Goal: Answer question/provide support: Share knowledge or assist other users

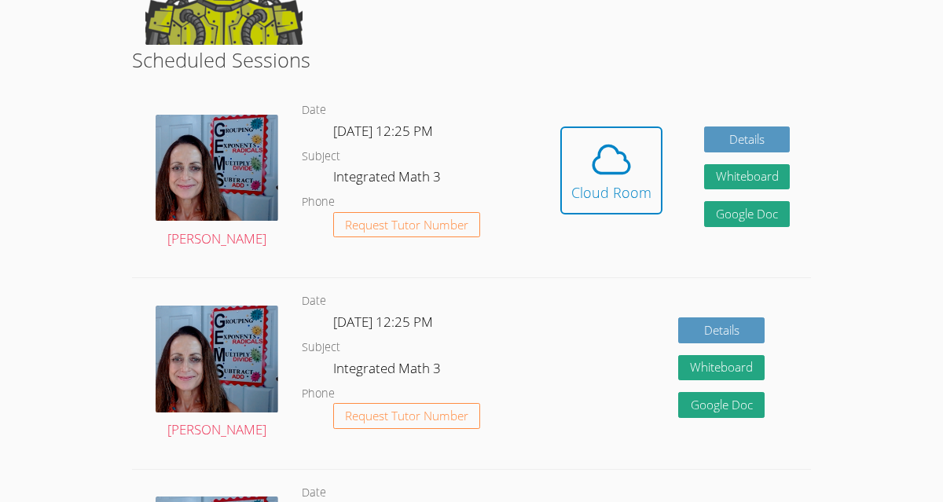
scroll to position [264, 0]
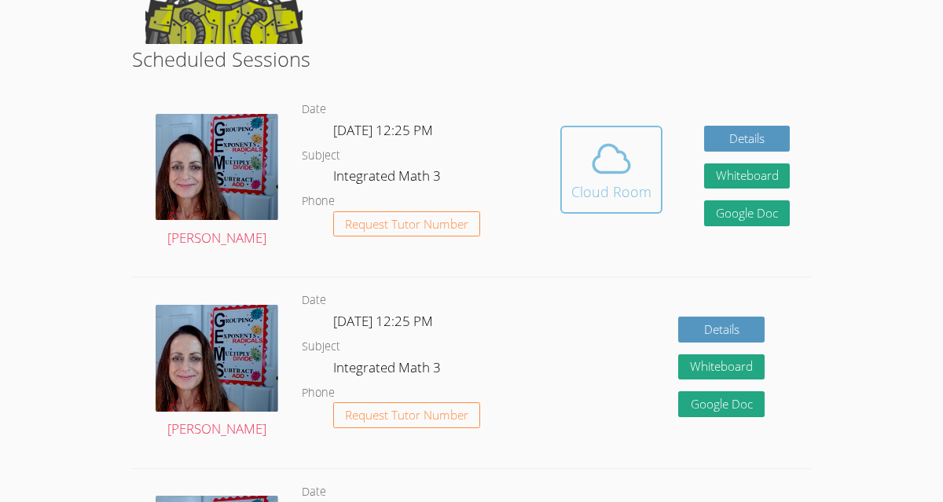
click at [593, 187] on div "Cloud Room" at bounding box center [611, 192] width 80 height 22
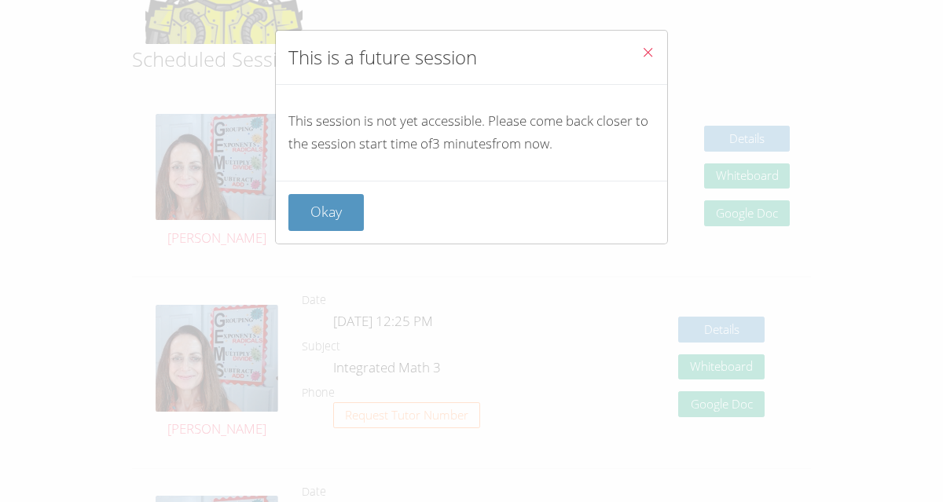
click at [635, 42] on button "Close" at bounding box center [648, 55] width 38 height 48
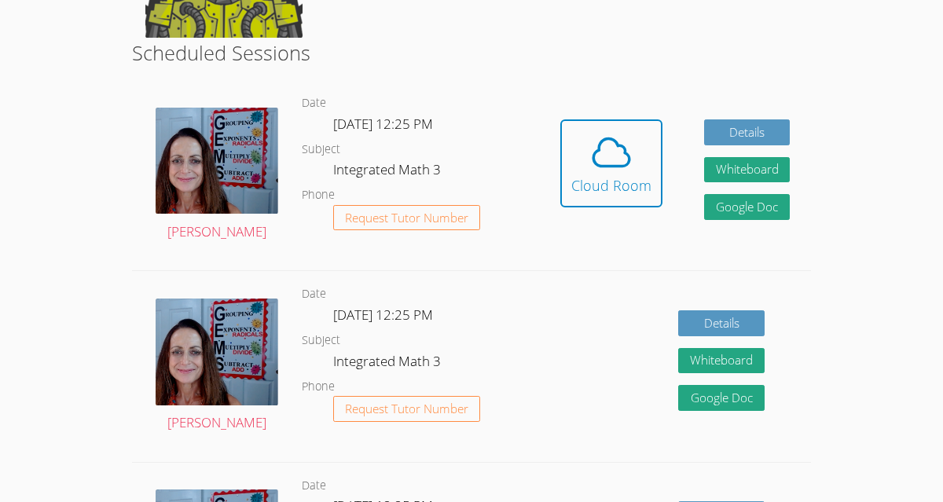
scroll to position [274, 0]
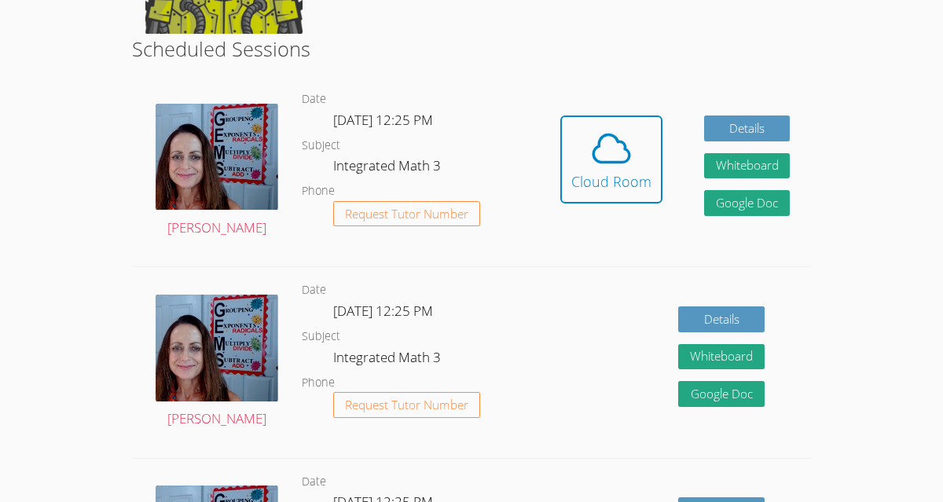
click at [731, 37] on h2 "Scheduled Sessions" at bounding box center [471, 49] width 679 height 30
click at [616, 121] on button "Cloud Room" at bounding box center [611, 159] width 102 height 88
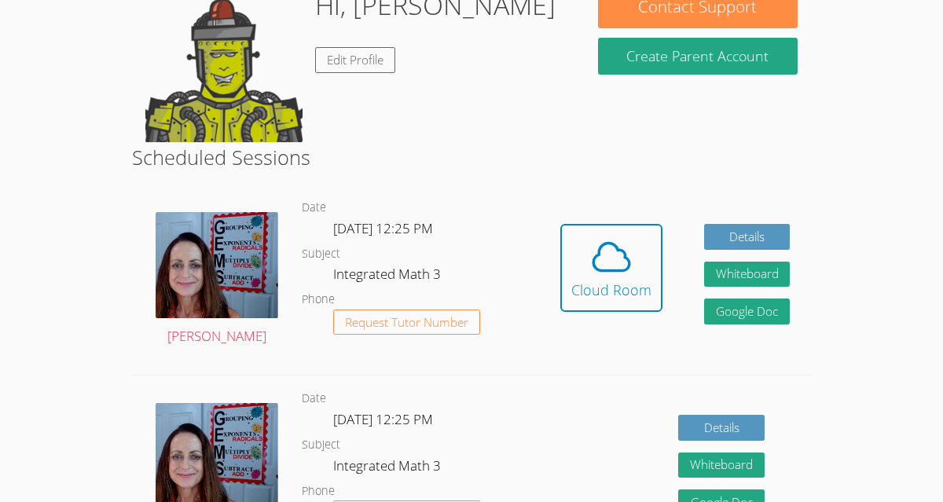
scroll to position [185, 0]
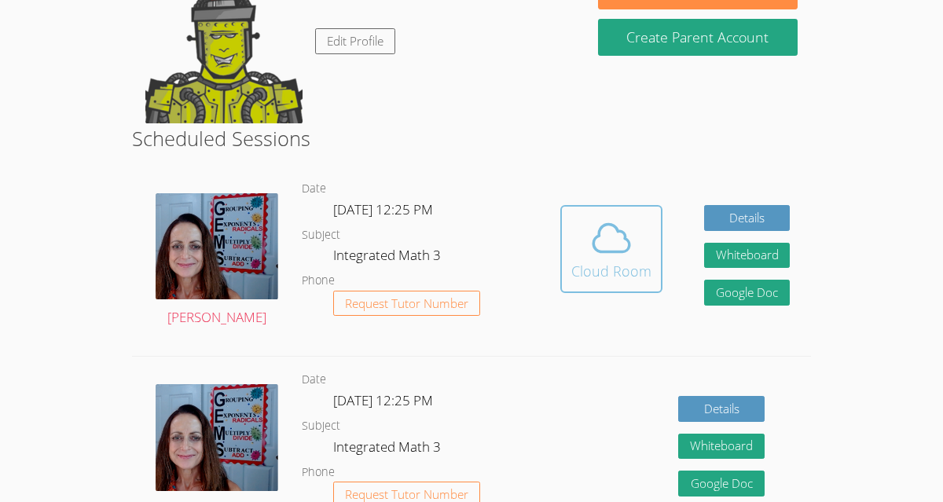
click at [609, 260] on div "Cloud Room" at bounding box center [611, 271] width 80 height 22
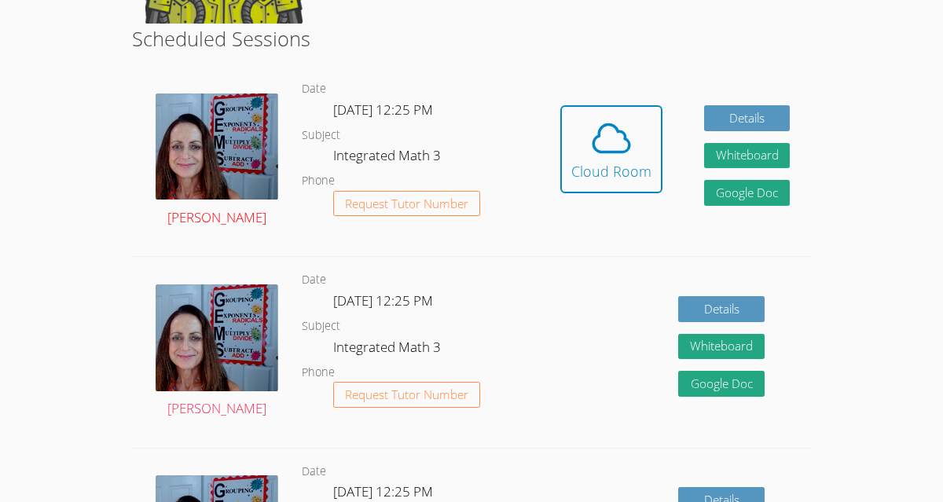
scroll to position [277, 0]
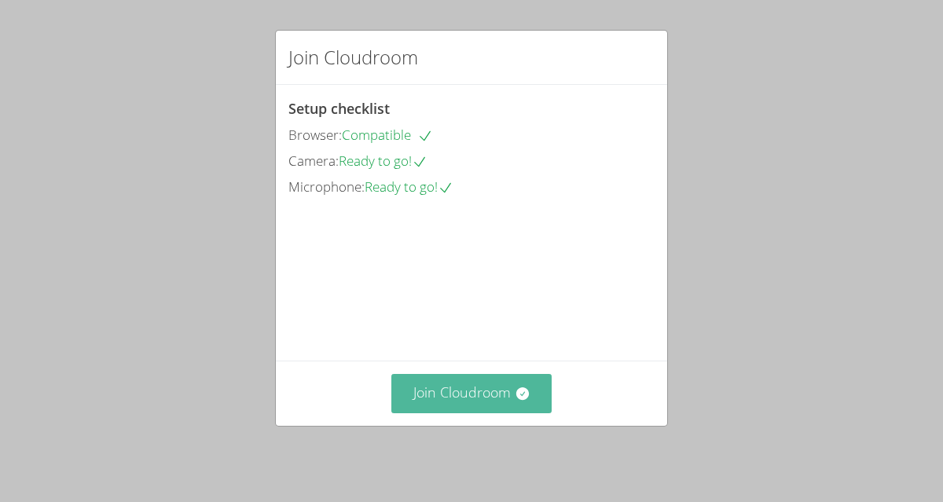
click at [459, 390] on button "Join Cloudroom" at bounding box center [471, 393] width 161 height 38
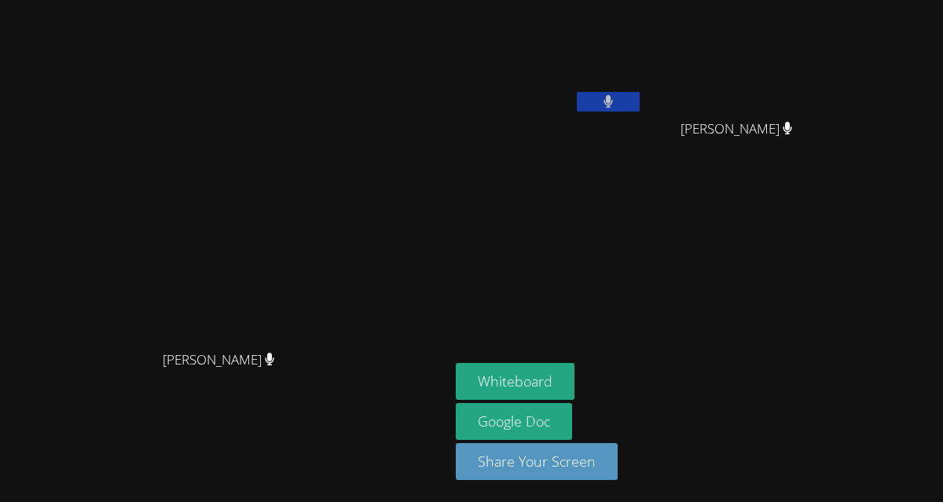
click at [640, 94] on button at bounding box center [608, 102] width 63 height 20
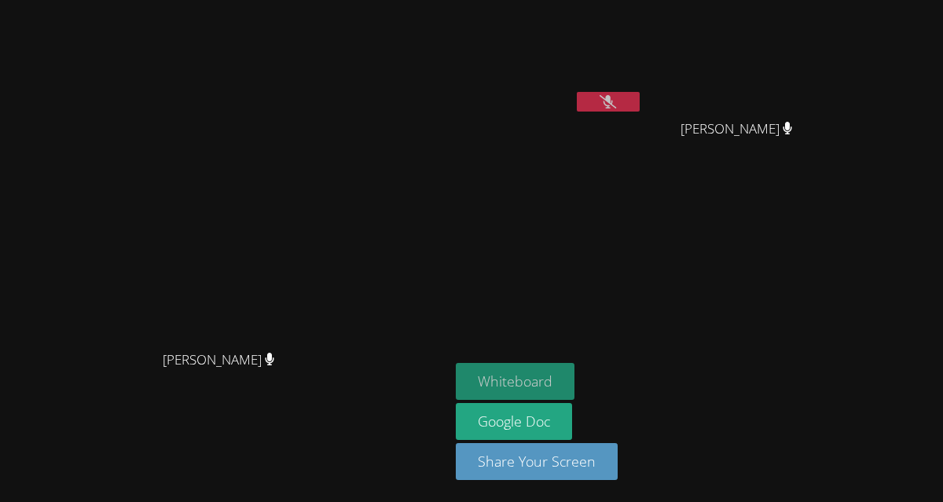
click at [574, 380] on button "Whiteboard" at bounding box center [515, 381] width 119 height 37
click at [443, 41] on div "[PERSON_NAME] [PERSON_NAME]" at bounding box center [224, 250] width 437 height 489
click at [670, 178] on aside "[PERSON_NAME] Kayden [PERSON_NAME] [PERSON_NAME] Whiteboard Google Doc Share Yo…" at bounding box center [645, 251] width 393 height 502
click at [574, 386] on button "Whiteboard" at bounding box center [515, 381] width 119 height 37
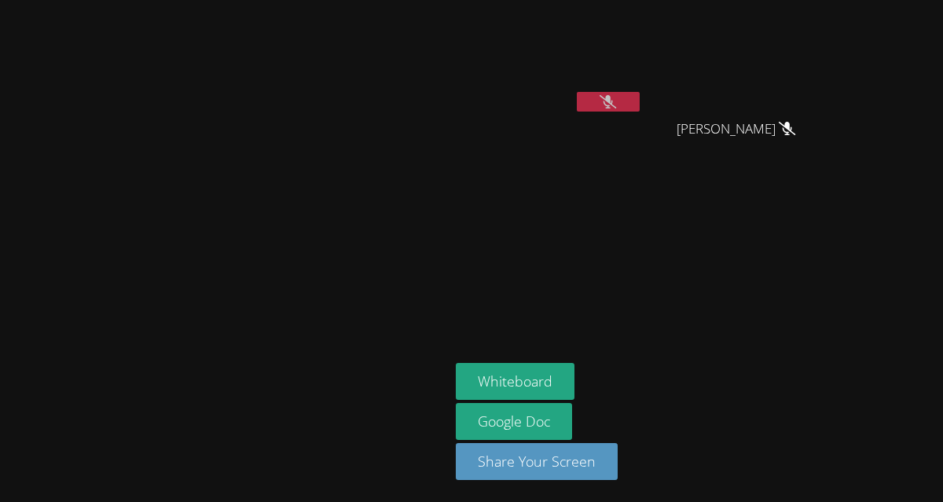
click at [616, 95] on icon at bounding box center [607, 101] width 16 height 13
click at [614, 100] on icon at bounding box center [608, 101] width 10 height 13
click at [616, 100] on icon at bounding box center [607, 101] width 16 height 13
click at [640, 105] on button at bounding box center [608, 102] width 63 height 20
click at [574, 388] on button "Whiteboard" at bounding box center [515, 381] width 119 height 37
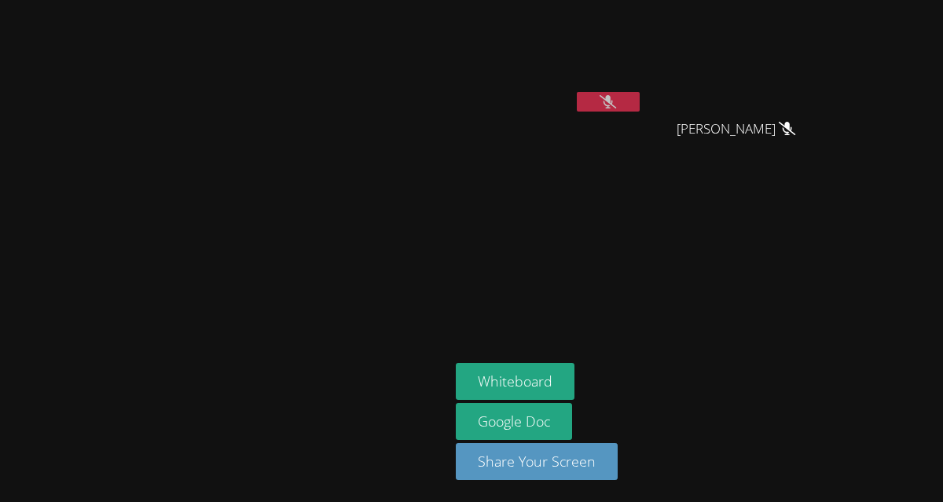
click at [616, 104] on icon at bounding box center [607, 101] width 16 height 13
click at [614, 97] on icon at bounding box center [608, 101] width 10 height 13
click at [643, 23] on video at bounding box center [549, 58] width 187 height 105
click at [649, 242] on aside "Karina Miranda Kayden Morales Navarro Kayden Morales Navarro Whiteboard Google …" at bounding box center [645, 251] width 393 height 502
click at [832, 141] on div "Kayden Morales Navarro" at bounding box center [742, 143] width 187 height 63
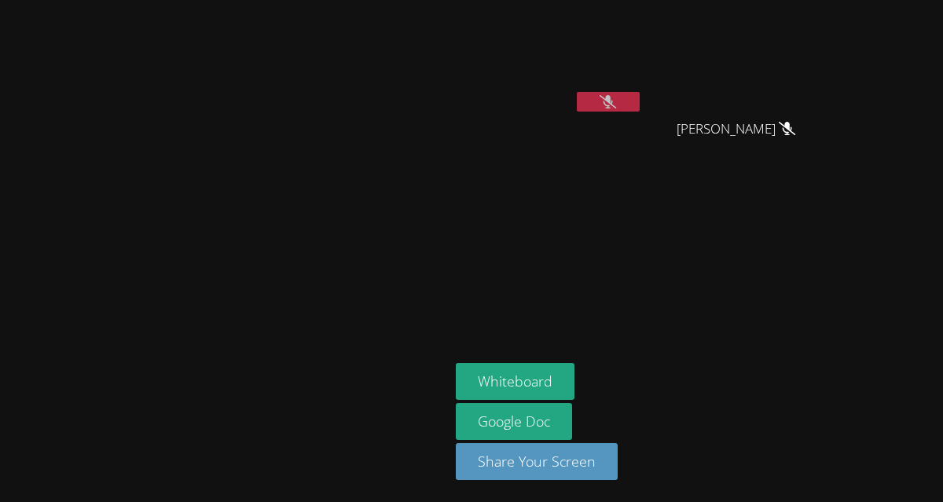
click at [185, 38] on div "[PERSON_NAME]" at bounding box center [224, 250] width 437 height 489
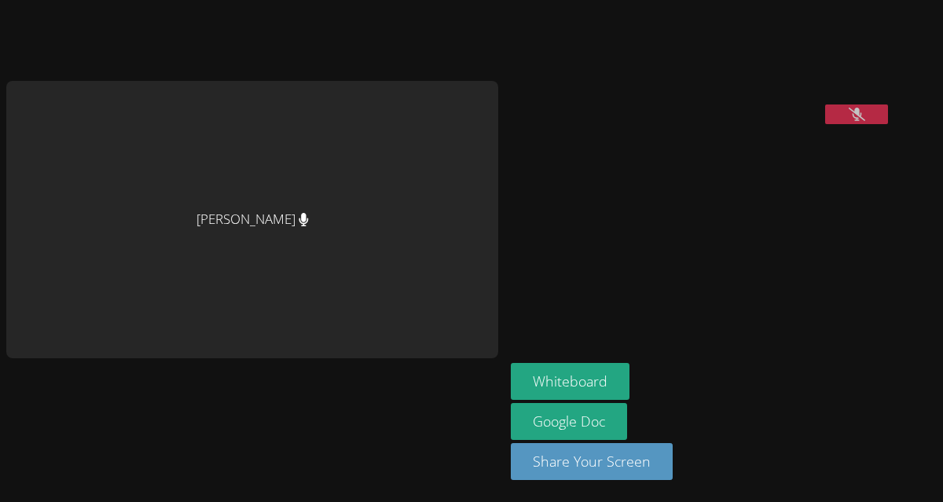
click at [349, 122] on div "[PERSON_NAME]" at bounding box center [252, 219] width 492 height 277
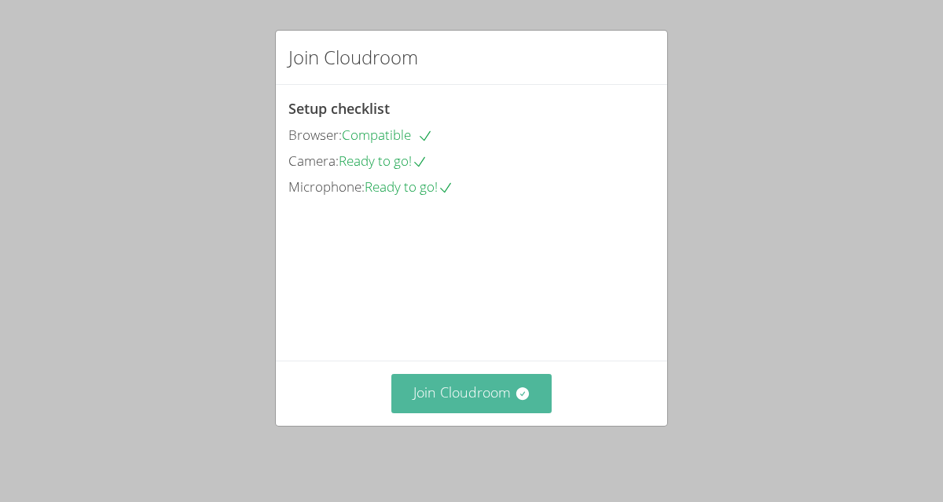
click at [527, 400] on icon at bounding box center [521, 393] width 13 height 13
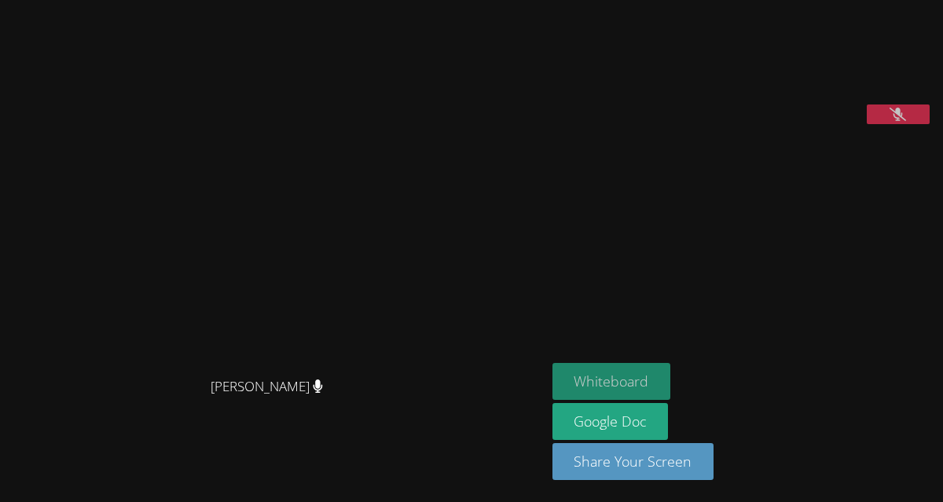
click at [617, 379] on button "Whiteboard" at bounding box center [611, 381] width 119 height 37
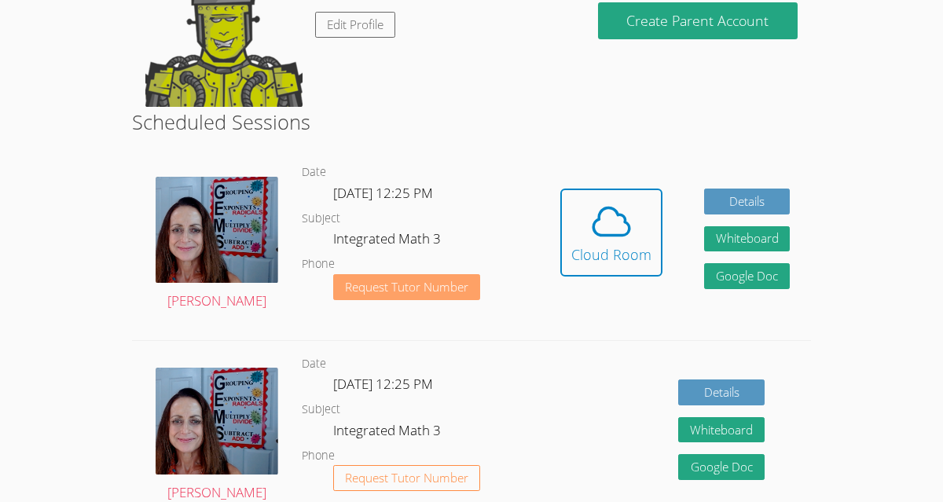
scroll to position [123, 0]
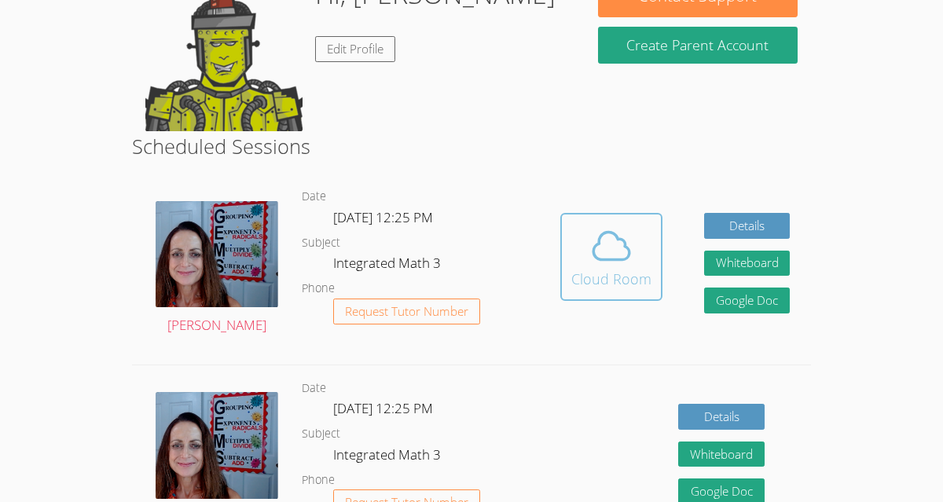
click at [607, 240] on icon at bounding box center [611, 246] width 44 height 44
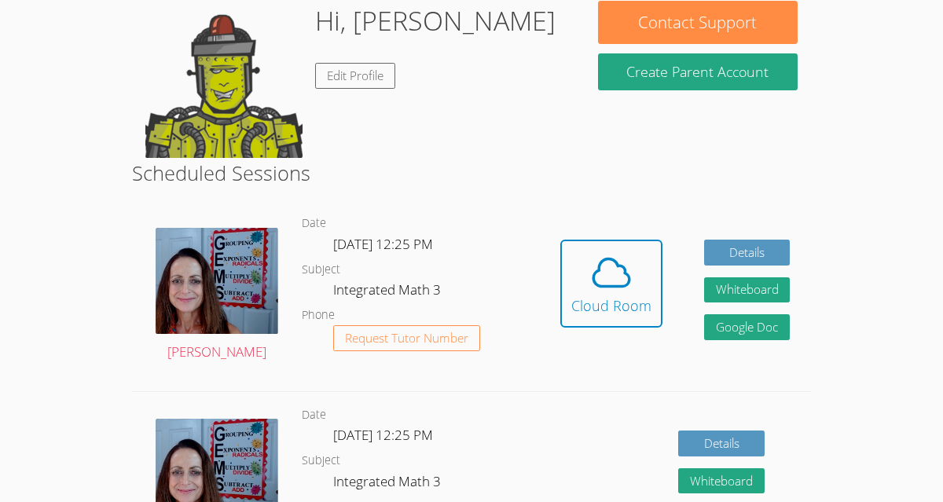
scroll to position [20, 0]
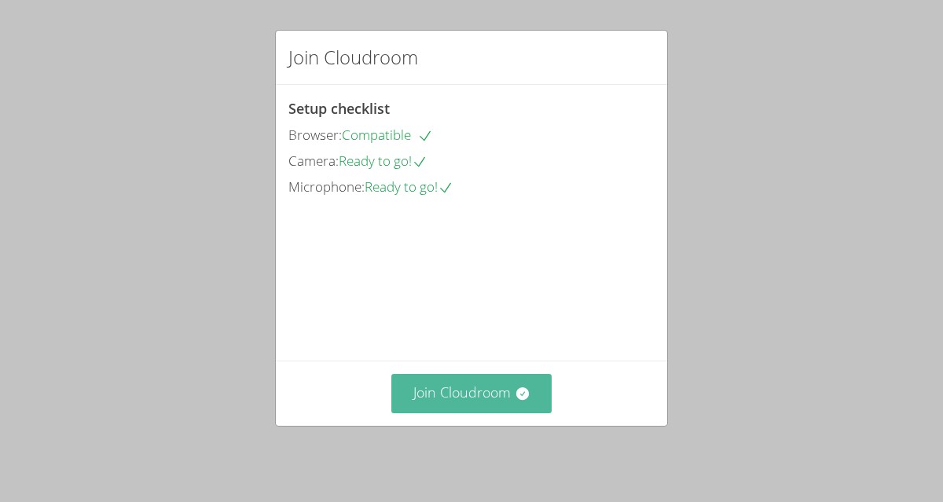
click at [500, 405] on button "Join Cloudroom" at bounding box center [471, 393] width 161 height 38
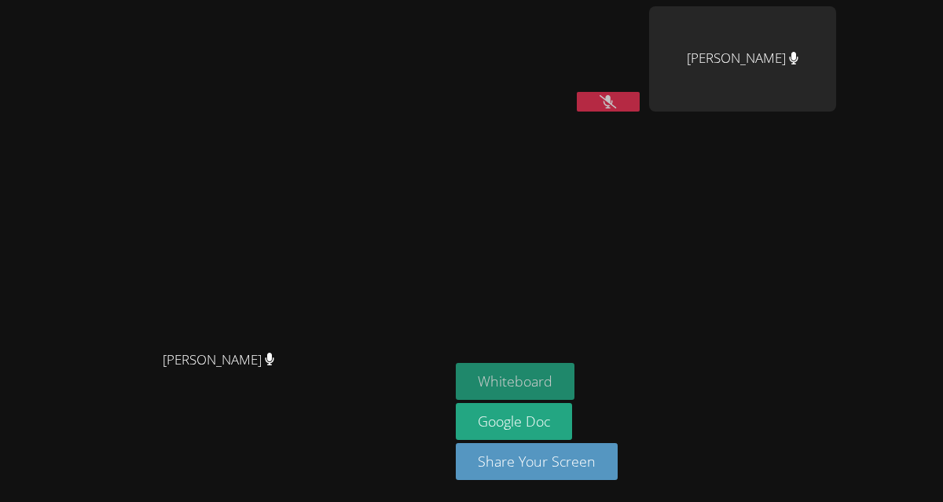
click at [574, 384] on button "Whiteboard" at bounding box center [515, 381] width 119 height 37
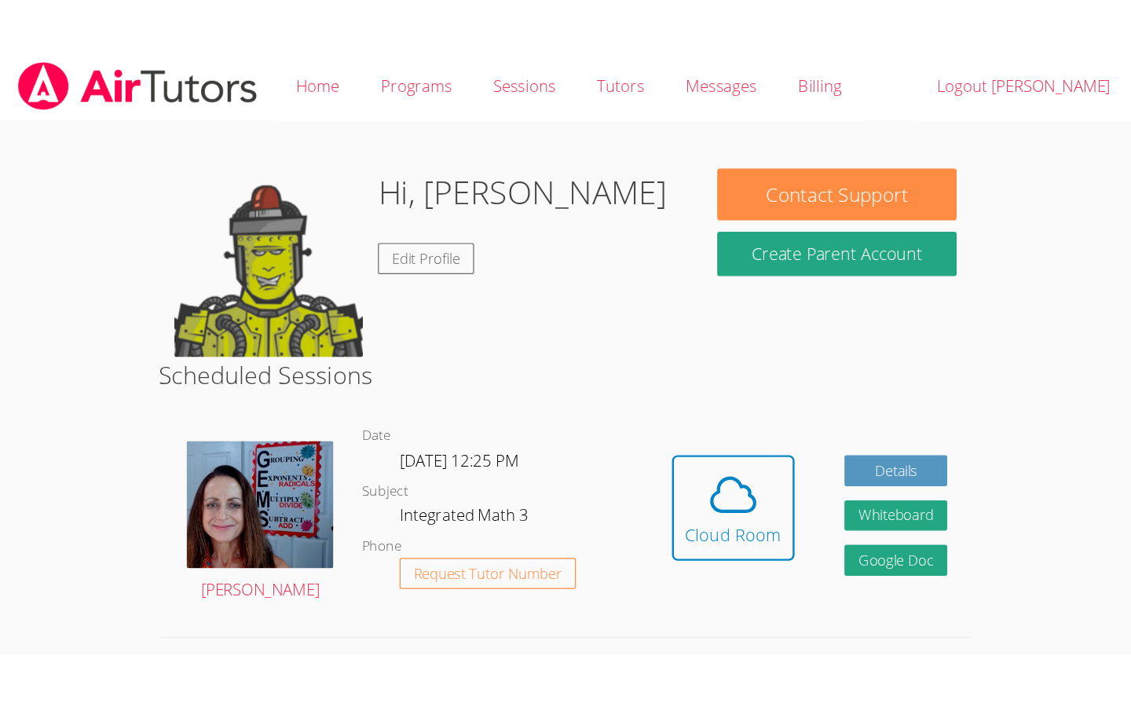
scroll to position [20, 0]
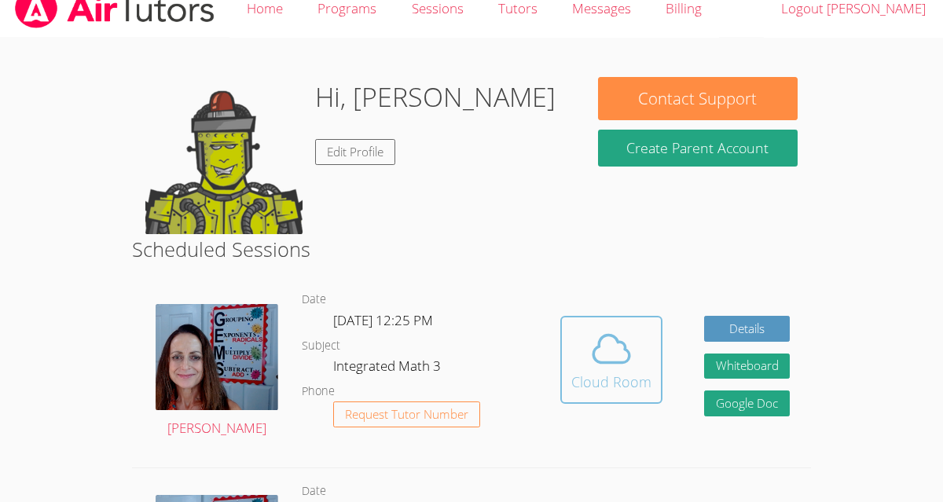
click at [592, 330] on icon at bounding box center [611, 349] width 44 height 44
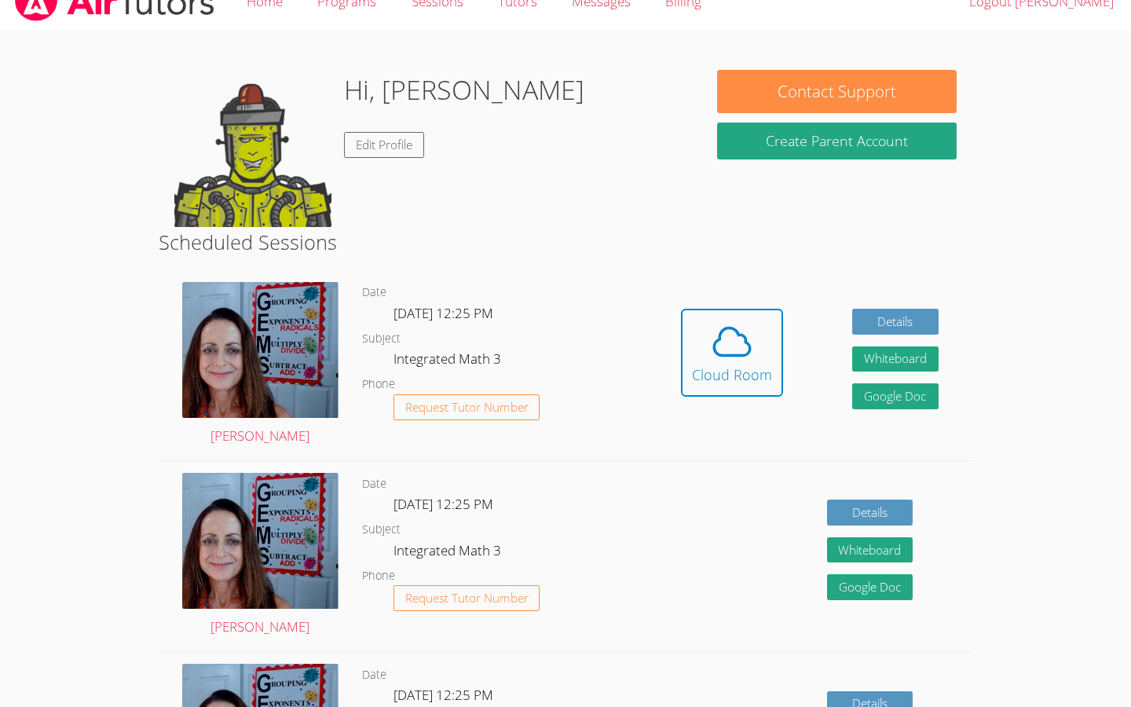
scroll to position [0, 0]
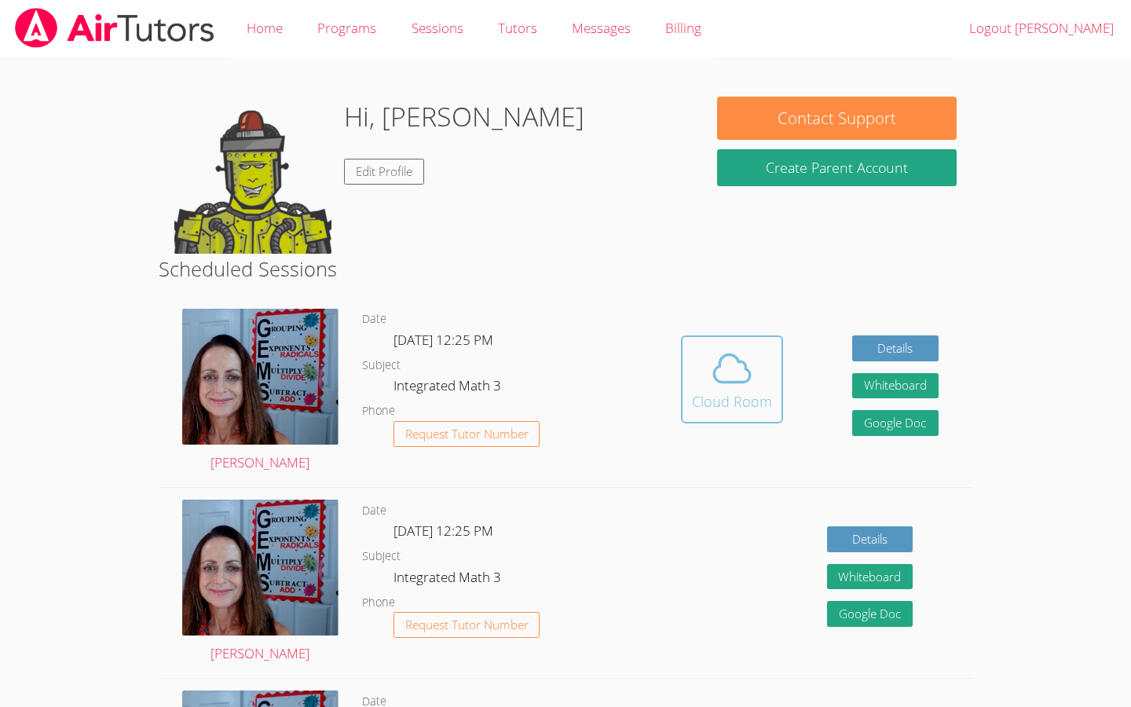
click at [736, 379] on icon at bounding box center [732, 368] width 44 height 44
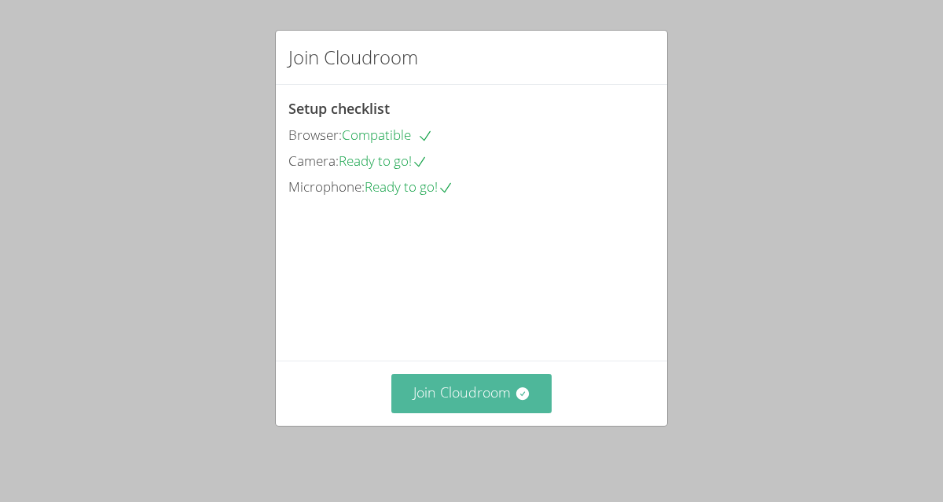
click at [503, 400] on button "Join Cloudroom" at bounding box center [471, 393] width 161 height 38
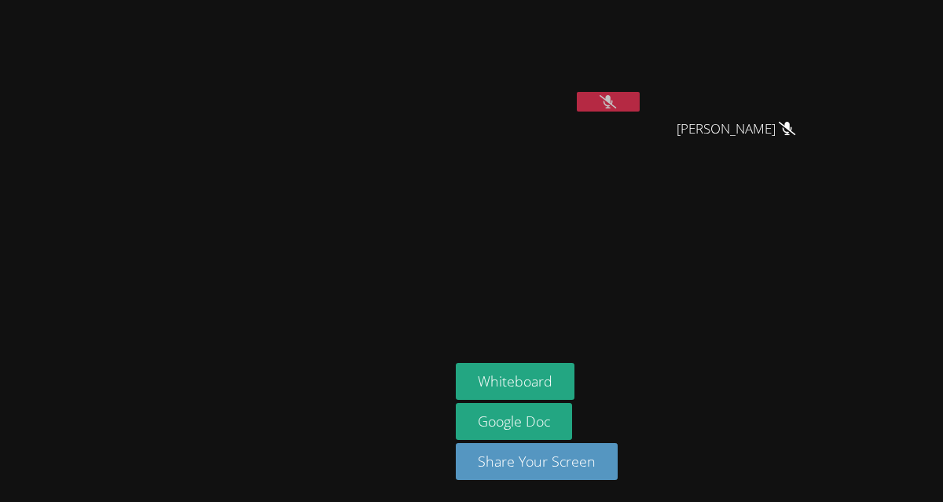
click at [443, 11] on div "[PERSON_NAME]" at bounding box center [224, 250] width 437 height 489
click at [449, 11] on main "[PERSON_NAME]" at bounding box center [224, 251] width 449 height 502
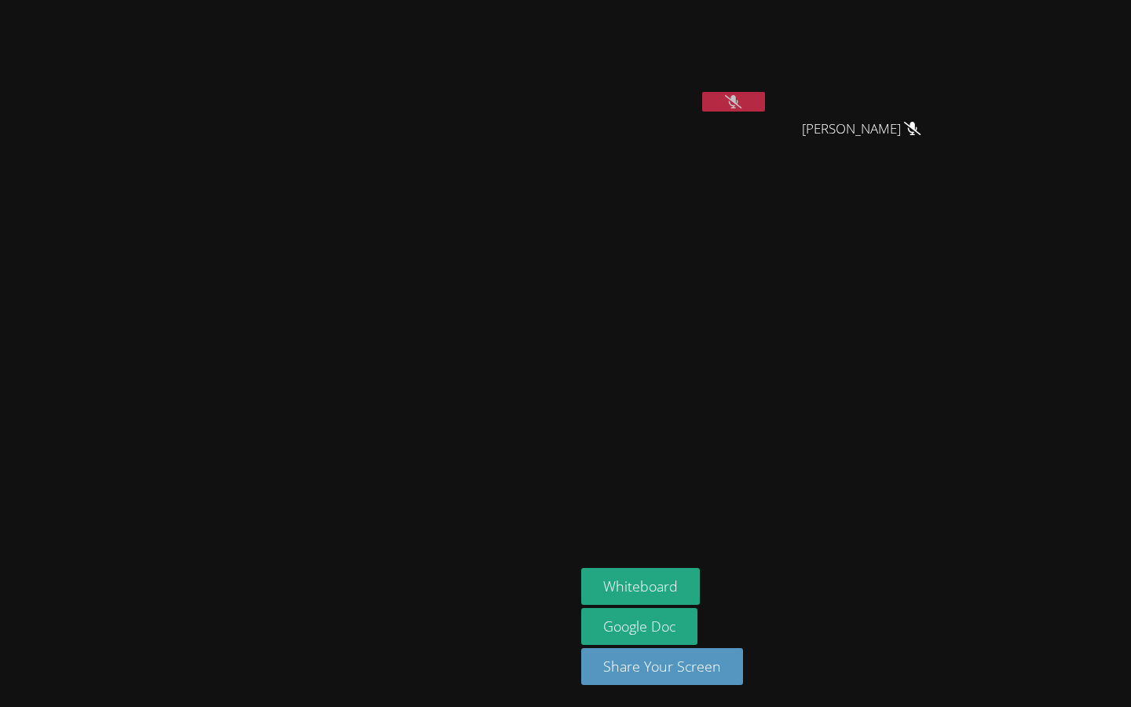
drag, startPoint x: 821, startPoint y: 31, endPoint x: 819, endPoint y: 120, distance: 89.6
click at [768, 120] on div "[PERSON_NAME]" at bounding box center [674, 90] width 187 height 168
drag, startPoint x: 930, startPoint y: 18, endPoint x: 930, endPoint y: 621, distance: 603.4
click at [768, 18] on video at bounding box center [674, 58] width 187 height 105
drag, startPoint x: 930, startPoint y: 621, endPoint x: 915, endPoint y: 18, distance: 603.6
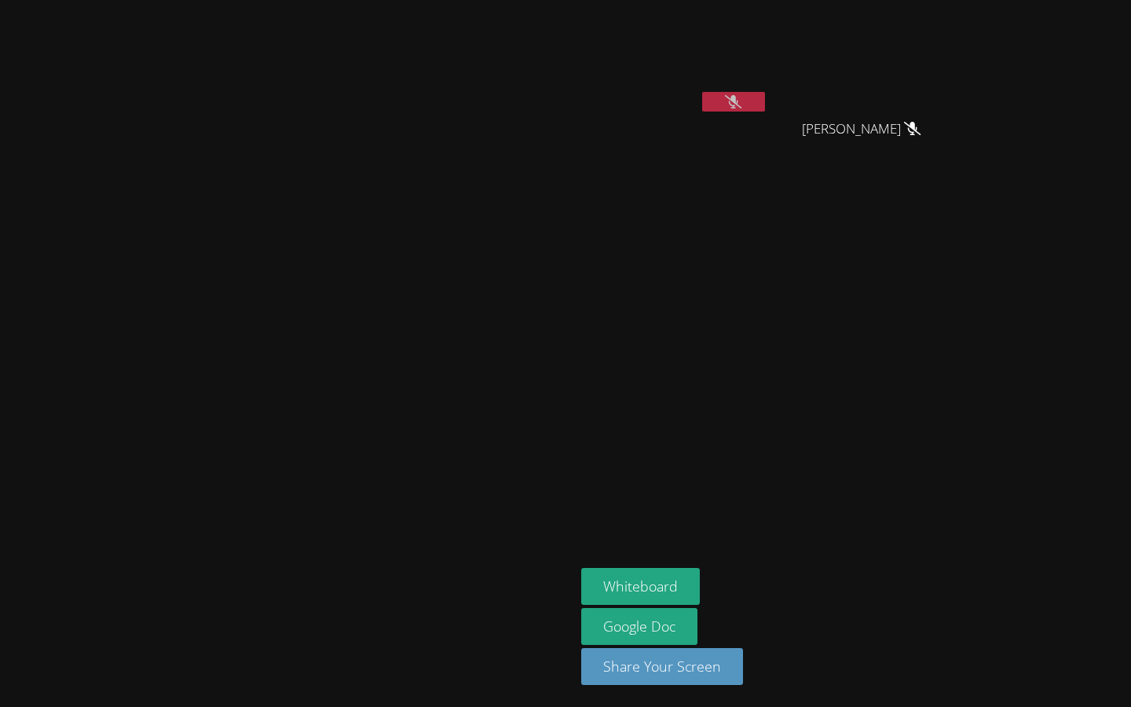
click at [768, 18] on video at bounding box center [674, 58] width 187 height 105
click at [742, 101] on icon at bounding box center [733, 101] width 16 height 13
click at [765, 103] on button at bounding box center [733, 102] width 63 height 20
click at [742, 95] on icon at bounding box center [733, 101] width 16 height 13
click at [765, 106] on button at bounding box center [733, 102] width 63 height 20
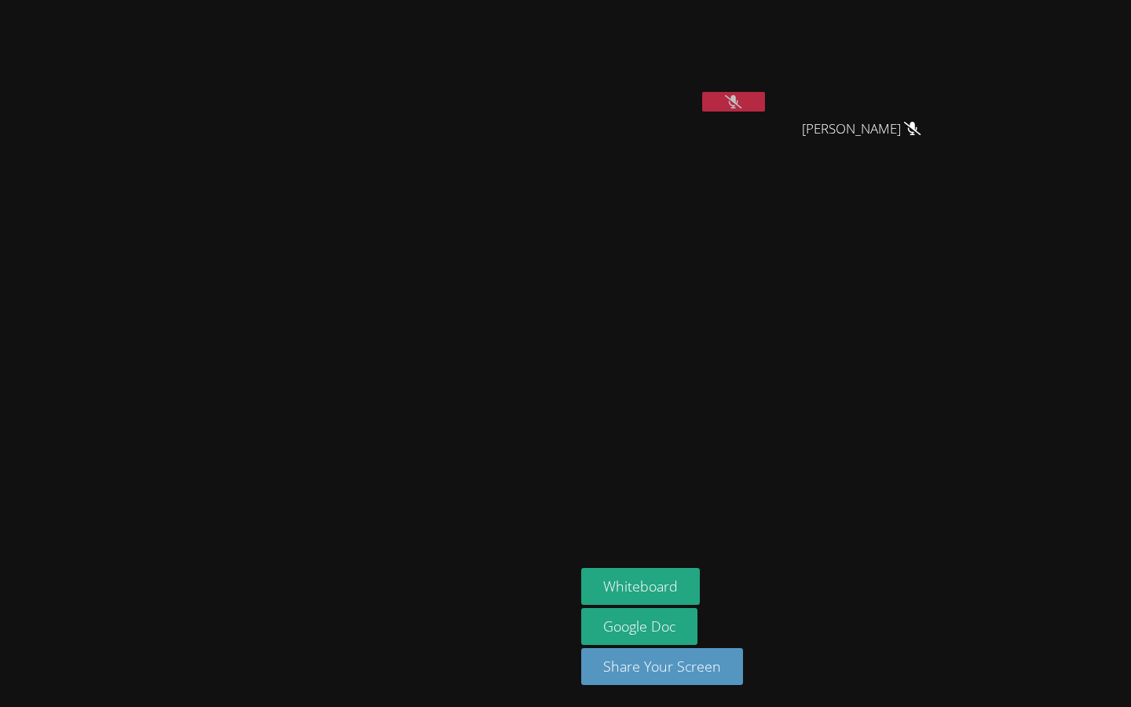
click at [742, 105] on icon at bounding box center [733, 101] width 16 height 13
click at [765, 109] on button at bounding box center [733, 102] width 63 height 20
click at [742, 96] on icon at bounding box center [733, 101] width 16 height 13
click at [765, 105] on button at bounding box center [733, 102] width 63 height 20
click at [765, 101] on button at bounding box center [733, 102] width 63 height 20
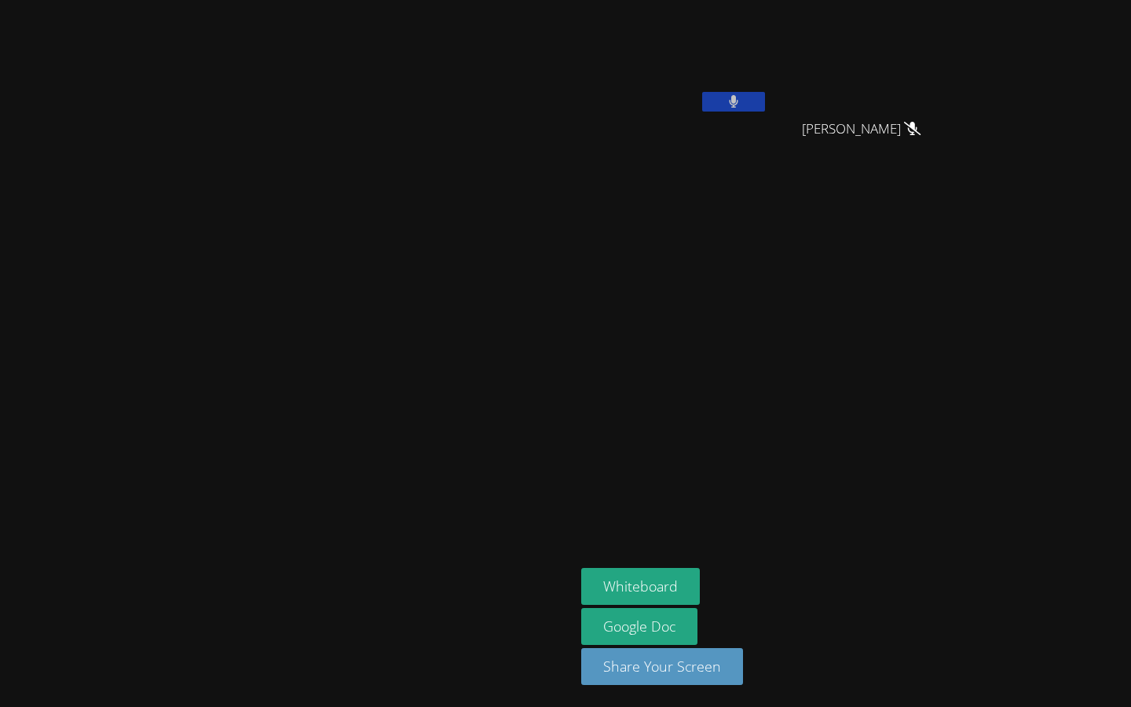
click at [765, 97] on button at bounding box center [733, 102] width 63 height 20
click at [765, 98] on button at bounding box center [733, 102] width 63 height 20
click at [739, 103] on icon at bounding box center [733, 101] width 9 height 13
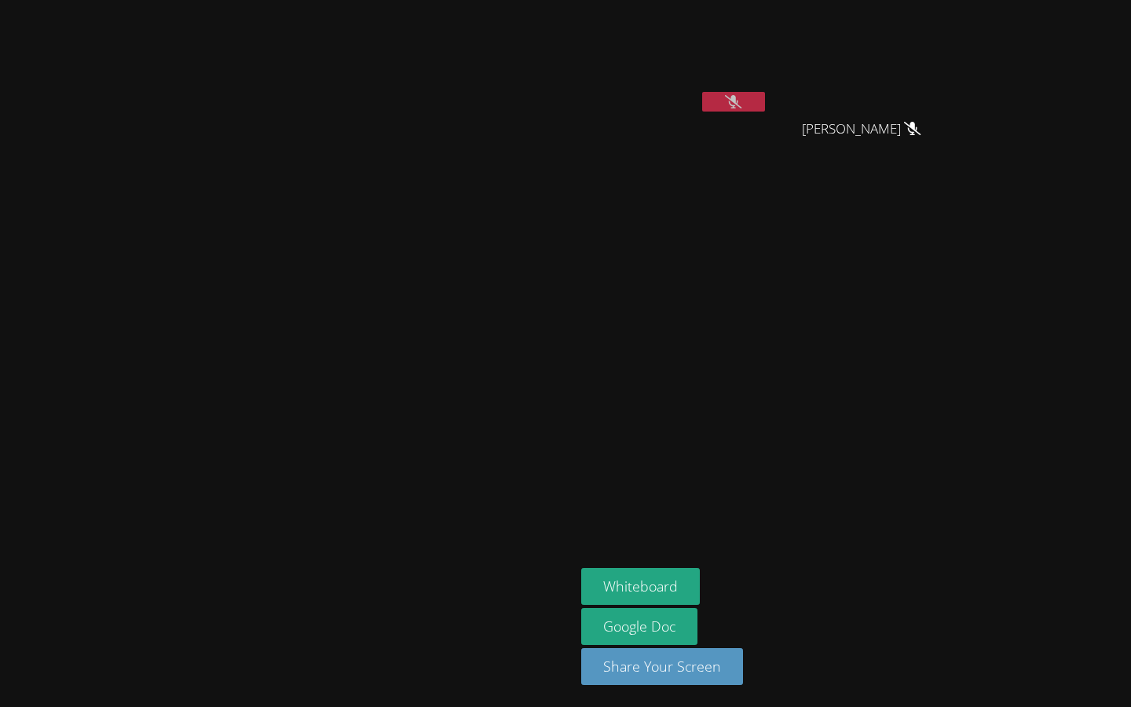
click at [742, 105] on icon at bounding box center [733, 101] width 16 height 13
click at [765, 107] on button at bounding box center [733, 102] width 63 height 20
click at [742, 104] on icon at bounding box center [733, 101] width 16 height 13
click at [739, 104] on icon at bounding box center [733, 101] width 9 height 13
click at [742, 104] on icon at bounding box center [733, 101] width 16 height 13
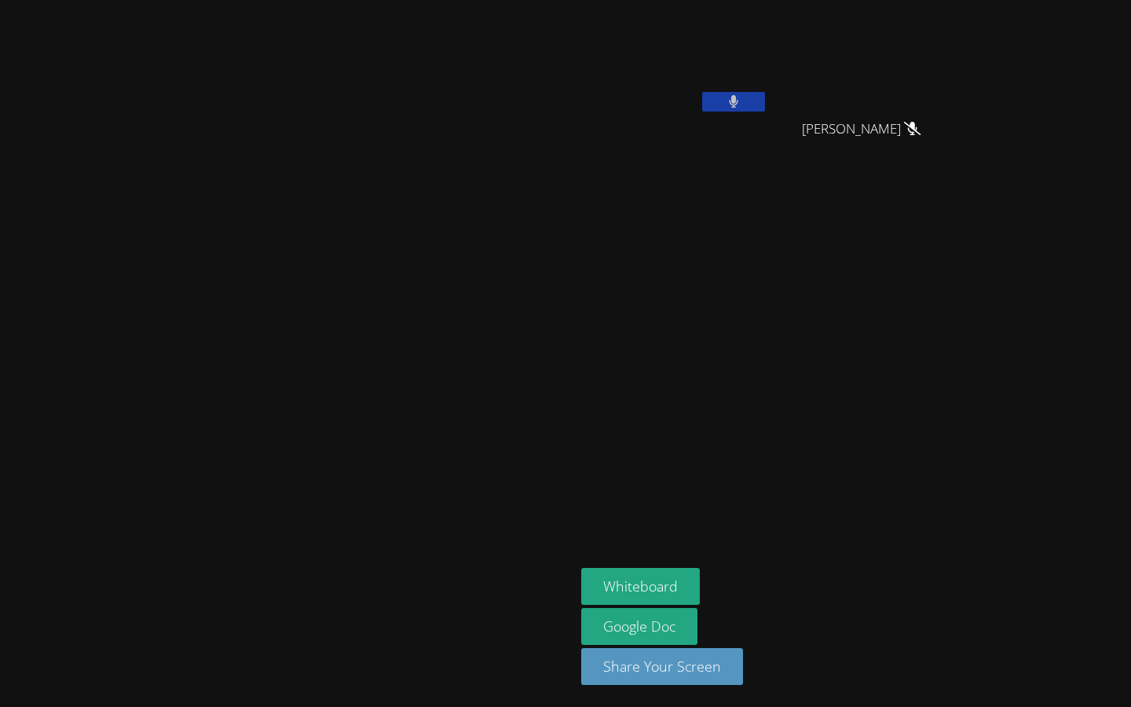
click at [739, 101] on icon at bounding box center [733, 101] width 9 height 13
click at [742, 101] on icon at bounding box center [733, 101] width 16 height 13
click at [739, 101] on icon at bounding box center [733, 101] width 9 height 13
click at [742, 102] on icon at bounding box center [733, 101] width 16 height 13
click at [765, 104] on button at bounding box center [733, 102] width 63 height 20
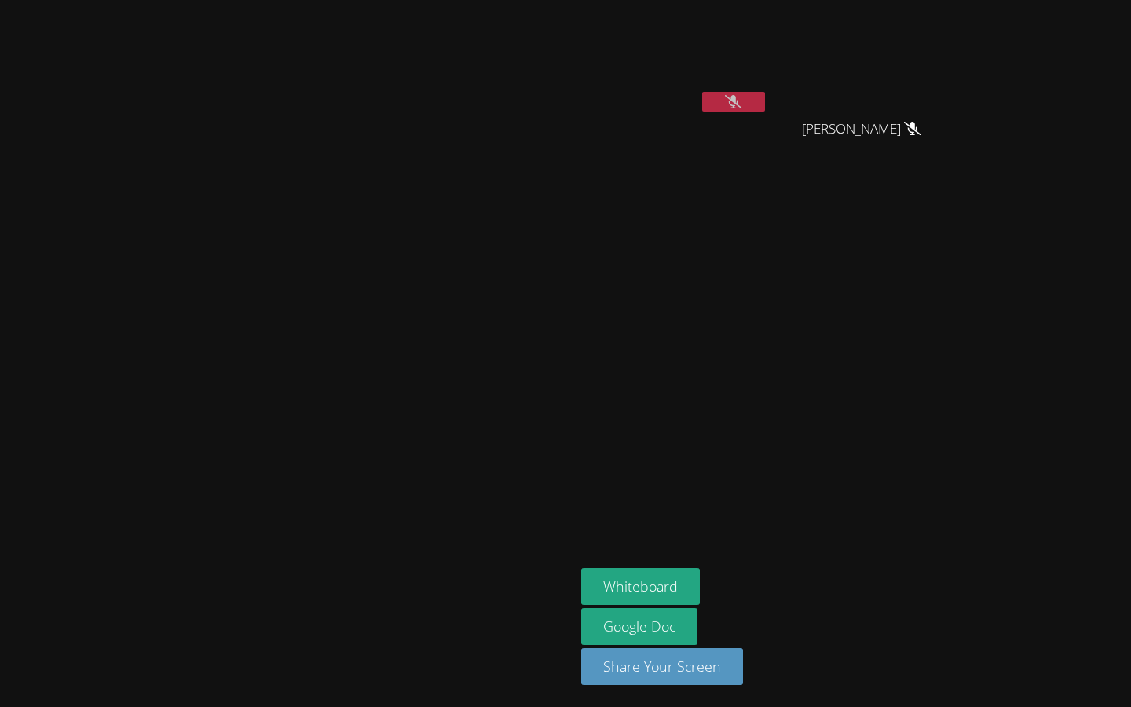
click at [742, 99] on icon at bounding box center [733, 101] width 16 height 13
click at [739, 101] on icon at bounding box center [734, 101] width 10 height 13
click at [742, 101] on icon at bounding box center [733, 101] width 16 height 13
click at [739, 101] on icon at bounding box center [734, 101] width 10 height 13
click at [742, 100] on icon at bounding box center [733, 101] width 16 height 13
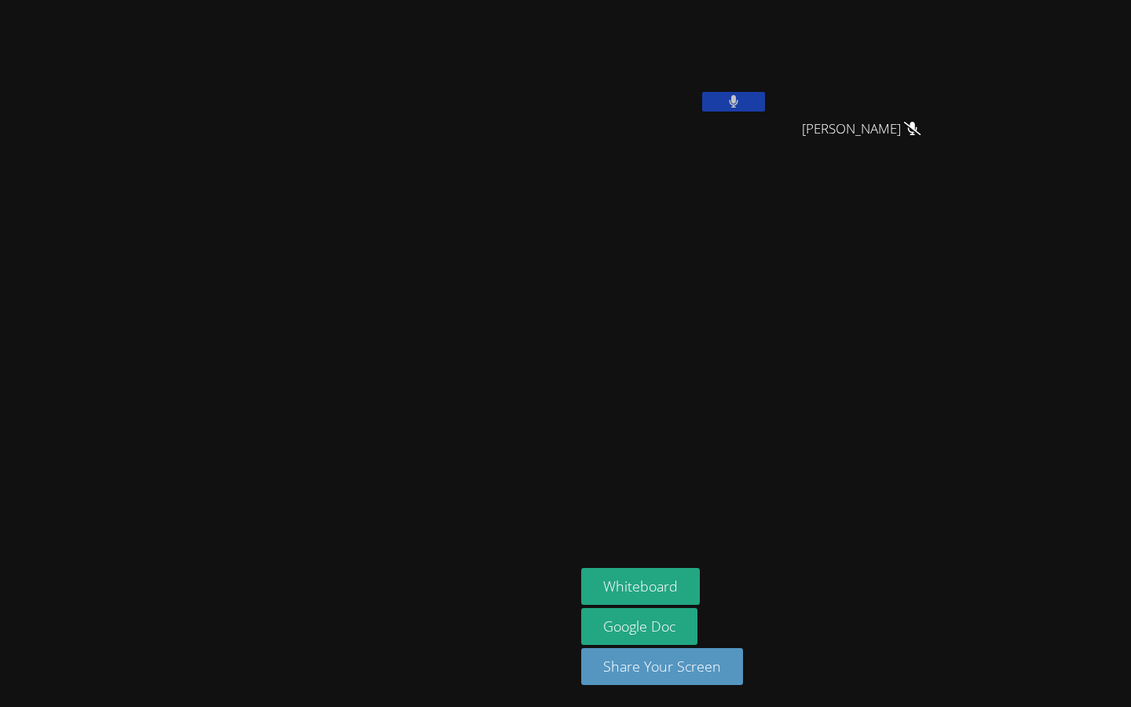
click at [765, 100] on button at bounding box center [733, 102] width 63 height 20
click at [742, 100] on icon at bounding box center [733, 101] width 16 height 13
click at [765, 100] on button at bounding box center [733, 102] width 63 height 20
click at [742, 101] on icon at bounding box center [733, 101] width 16 height 13
click at [739, 101] on icon at bounding box center [733, 101] width 9 height 13
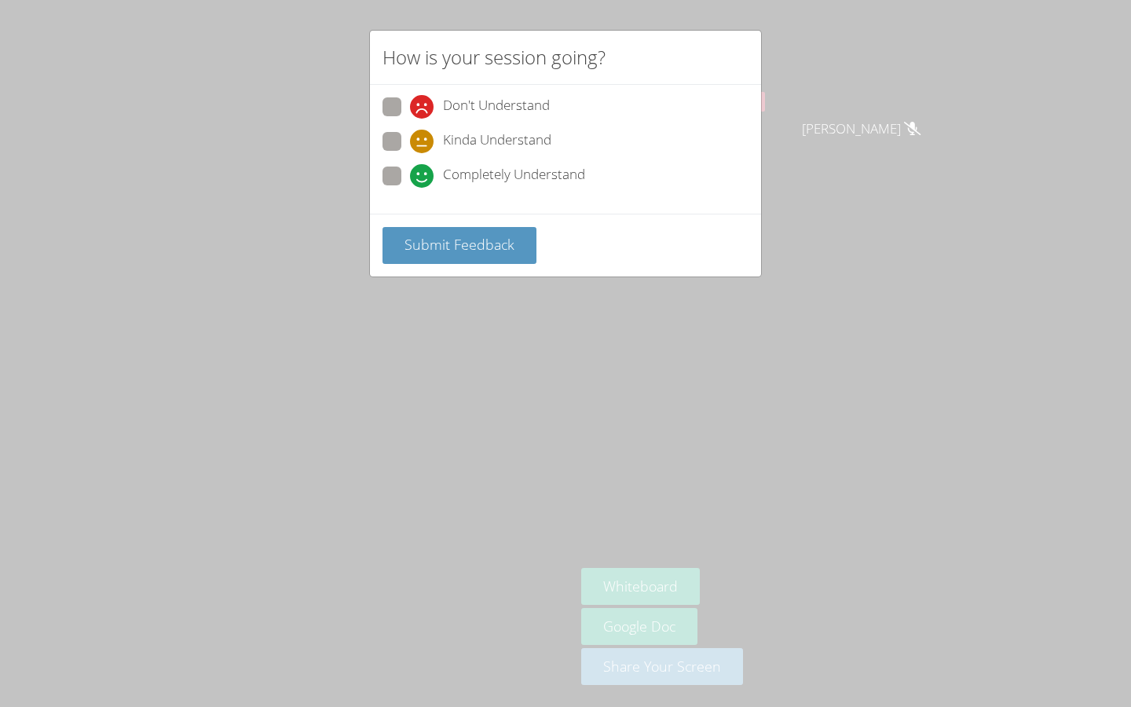
click at [401, 174] on label "Completely Understand" at bounding box center [484, 177] width 203 height 21
click at [410, 174] on input "Completely Understand" at bounding box center [416, 173] width 13 height 13
radio input "true"
click at [458, 244] on span "Submit Feedback" at bounding box center [460, 244] width 110 height 19
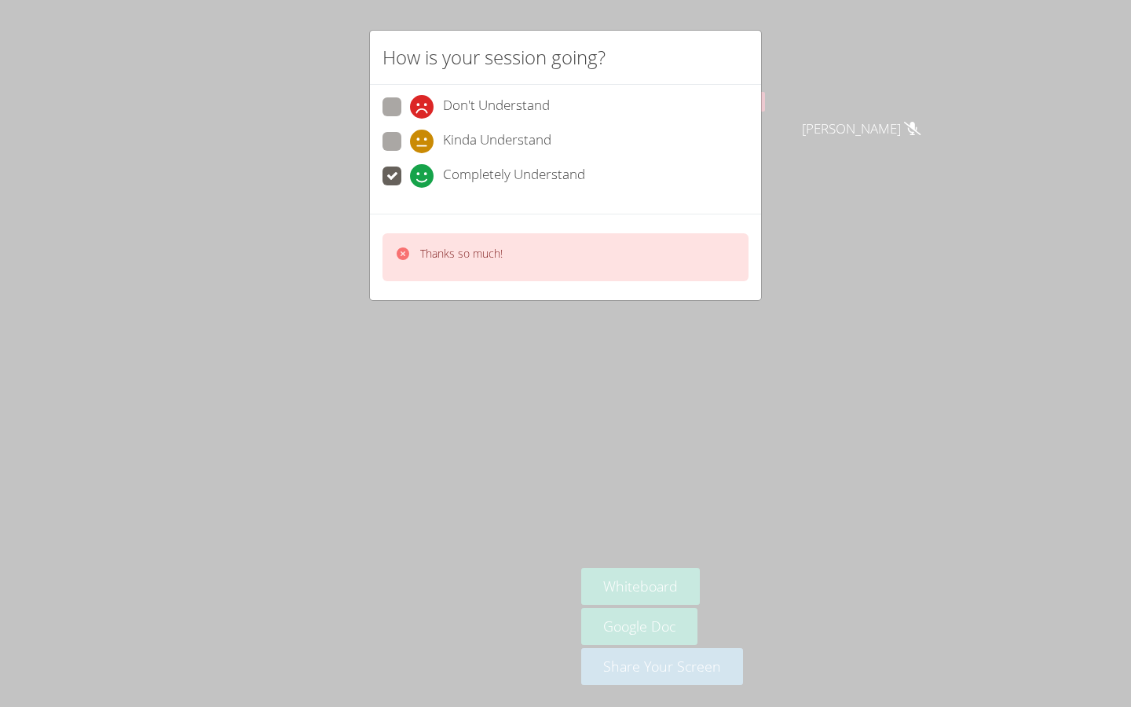
click at [613, 333] on div "How is your session going? Don't Understand Kinda Understand Completely Underst…" at bounding box center [565, 353] width 1131 height 707
click at [918, 109] on div "How is your session going? Don't Understand Kinda Understand Completely Underst…" at bounding box center [565, 353] width 1131 height 707
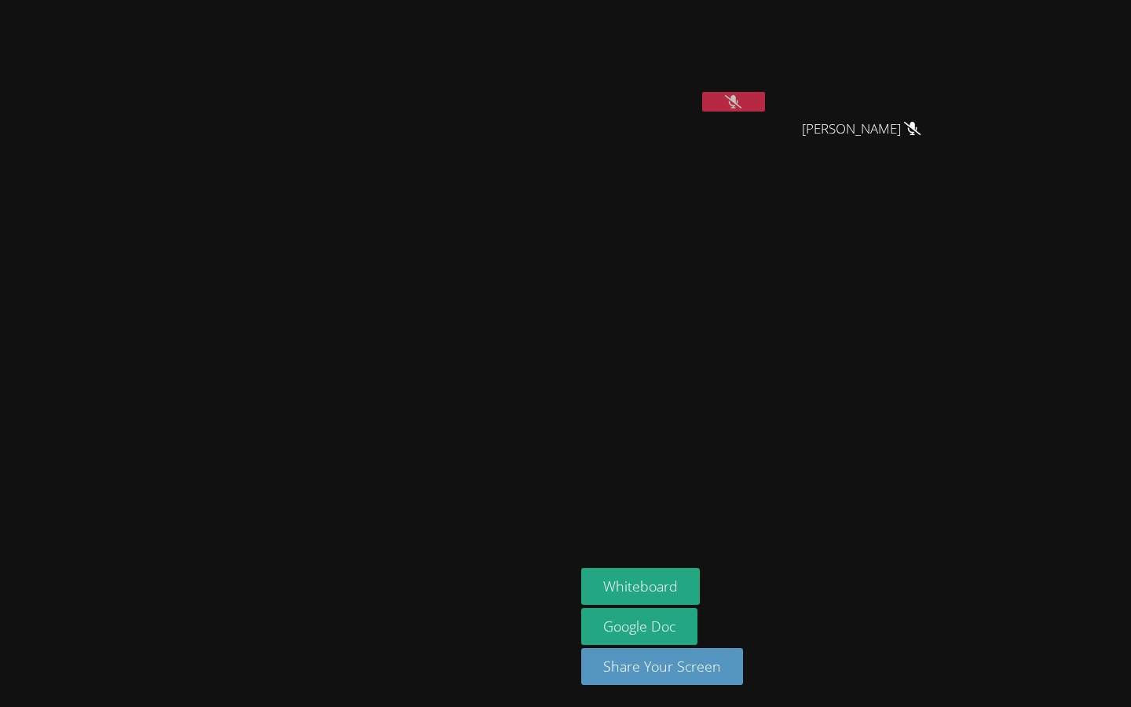
click at [765, 105] on button at bounding box center [733, 102] width 63 height 20
click at [765, 104] on button at bounding box center [733, 102] width 63 height 20
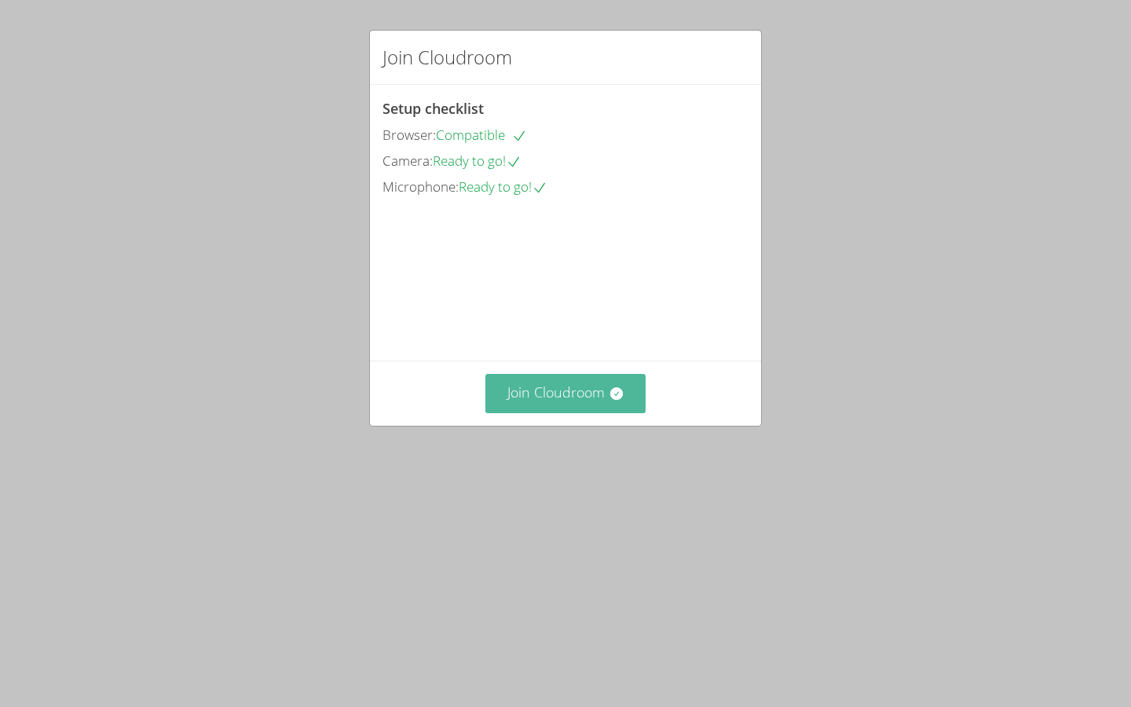
click at [564, 412] on button "Join Cloudroom" at bounding box center [566, 393] width 161 height 38
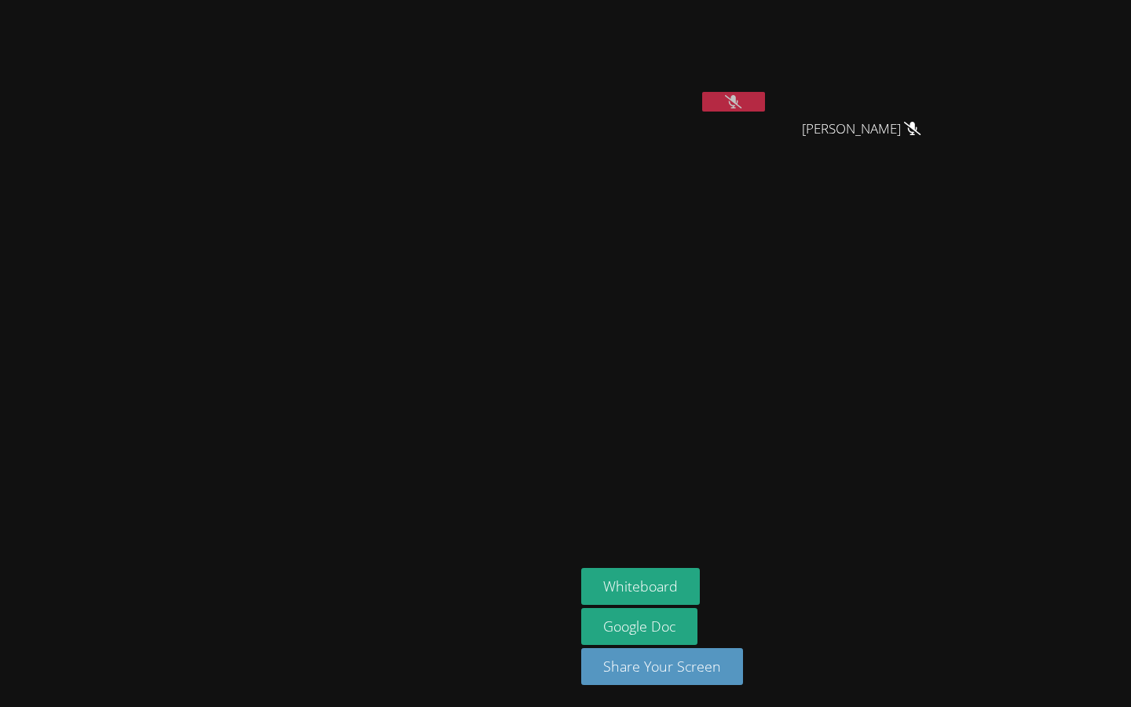
click at [765, 101] on button at bounding box center [733, 102] width 63 height 20
click at [739, 98] on icon at bounding box center [733, 101] width 9 height 13
click at [742, 102] on icon at bounding box center [733, 101] width 16 height 13
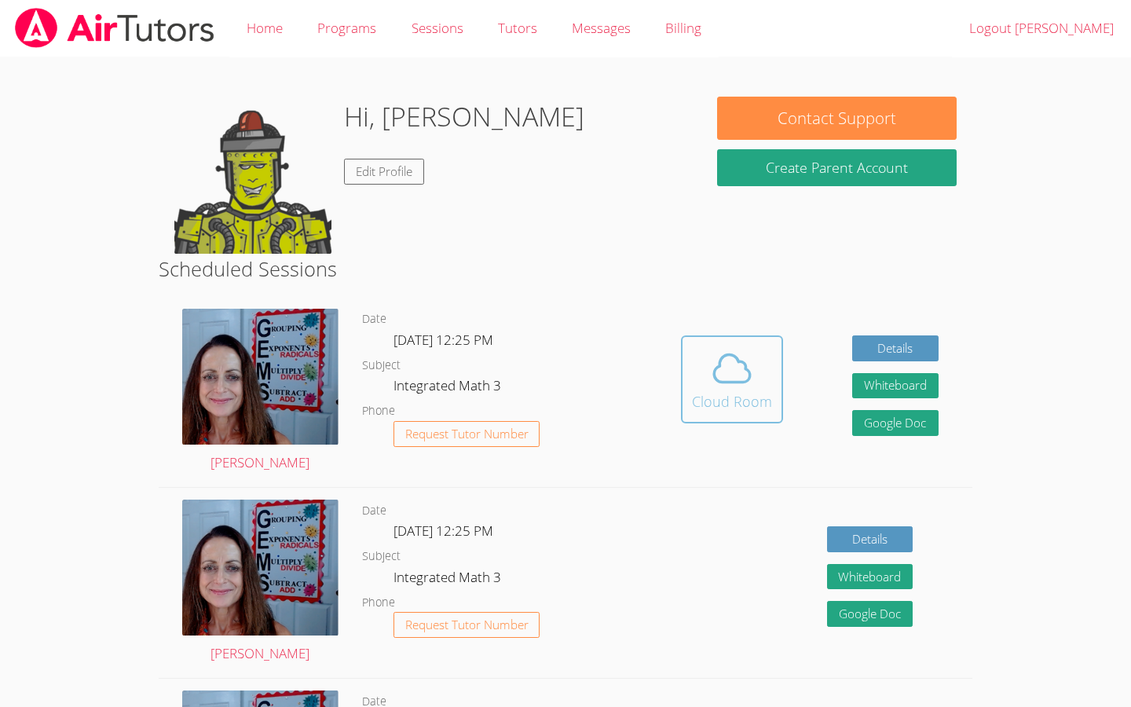
click at [725, 365] on icon at bounding box center [732, 368] width 44 height 44
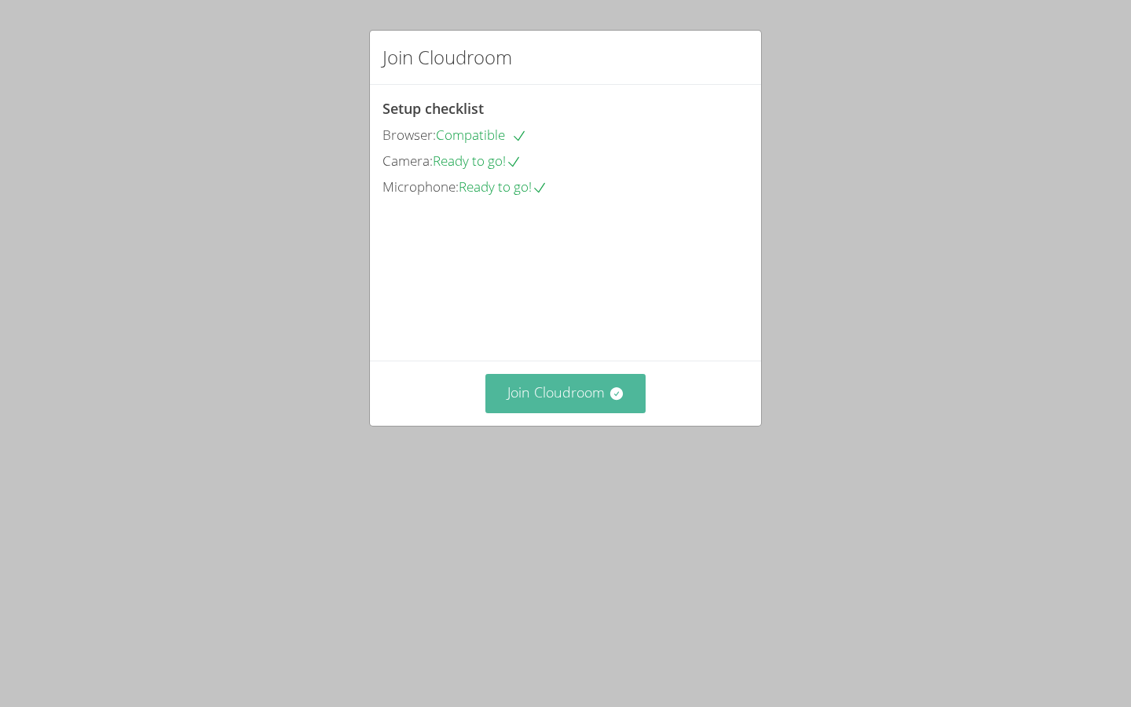
click at [580, 412] on button "Join Cloudroom" at bounding box center [566, 393] width 161 height 38
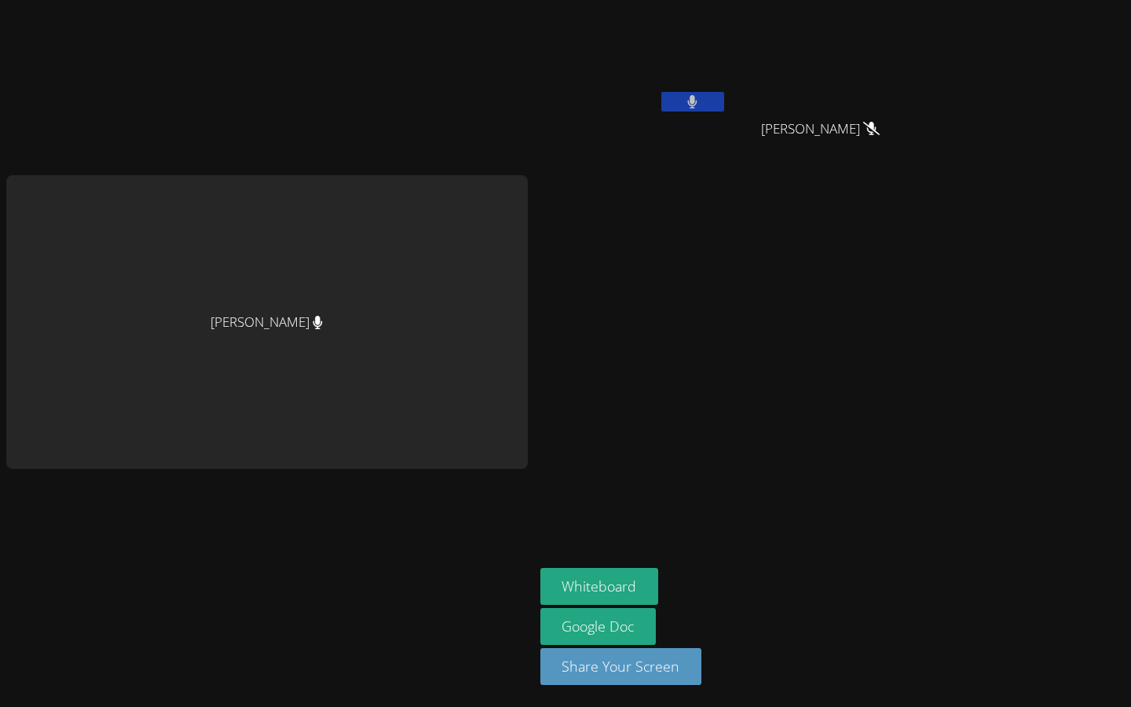
click at [688, 101] on icon at bounding box center [692, 101] width 9 height 13
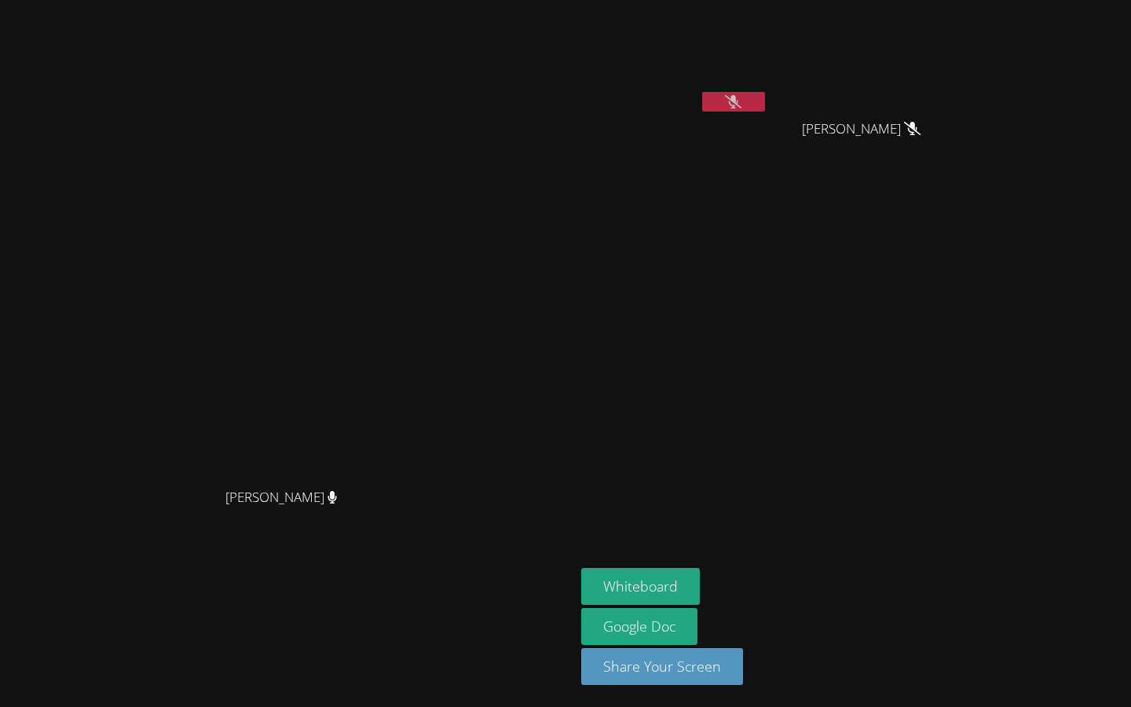
click at [728, 102] on button at bounding box center [733, 102] width 63 height 20
click at [739, 104] on icon at bounding box center [733, 101] width 9 height 13
click at [742, 104] on icon at bounding box center [733, 101] width 16 height 13
click at [765, 95] on button at bounding box center [733, 102] width 63 height 20
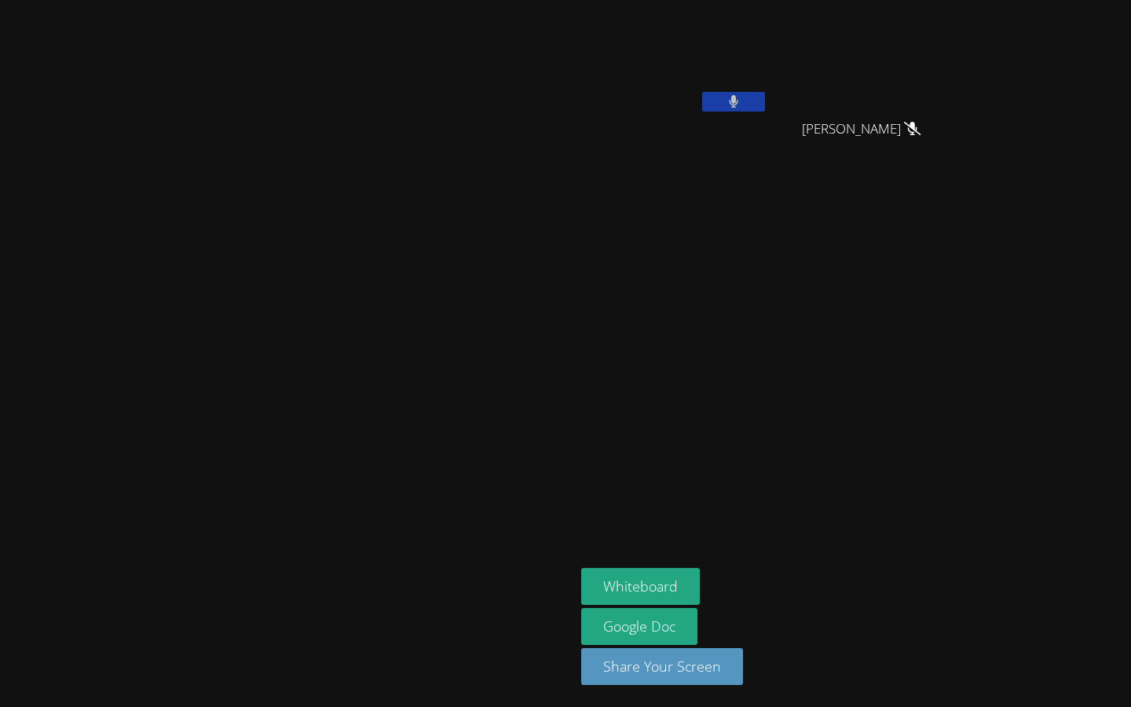
click at [765, 107] on button at bounding box center [733, 102] width 63 height 20
click at [765, 95] on button at bounding box center [733, 102] width 63 height 20
click at [765, 109] on button at bounding box center [733, 102] width 63 height 20
click at [768, 66] on video at bounding box center [674, 58] width 187 height 105
drag, startPoint x: 878, startPoint y: 66, endPoint x: 880, endPoint y: 89, distance: 22.9
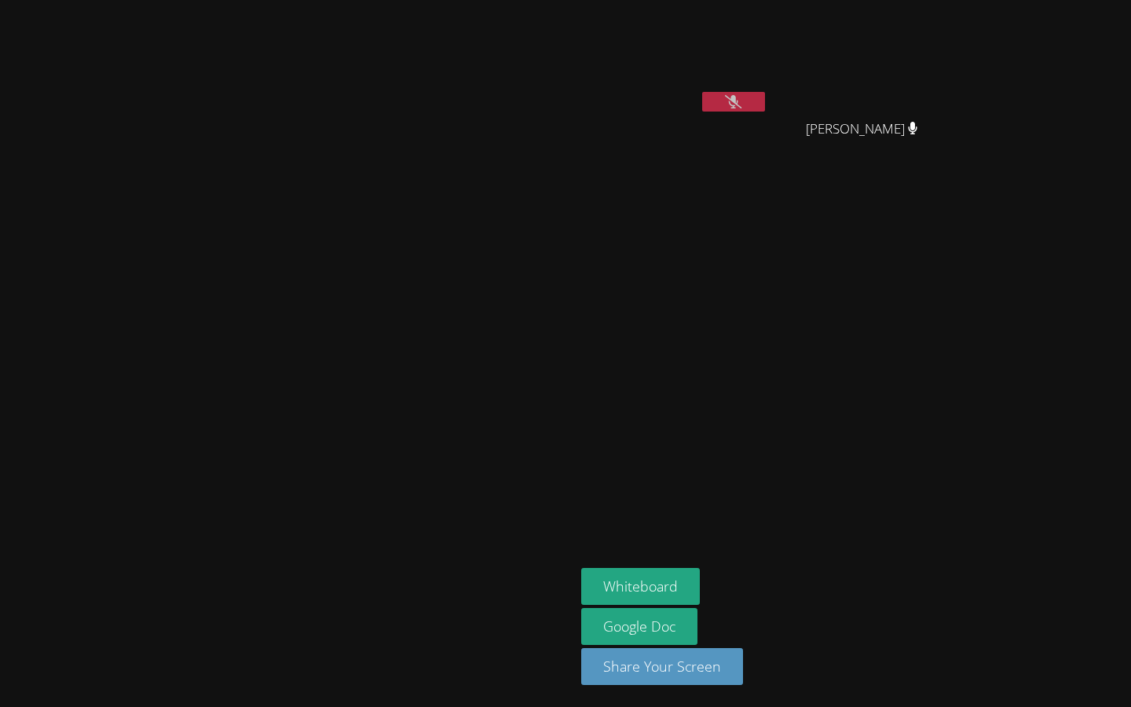
click at [768, 73] on video at bounding box center [674, 58] width 187 height 105
click at [765, 97] on button at bounding box center [733, 102] width 63 height 20
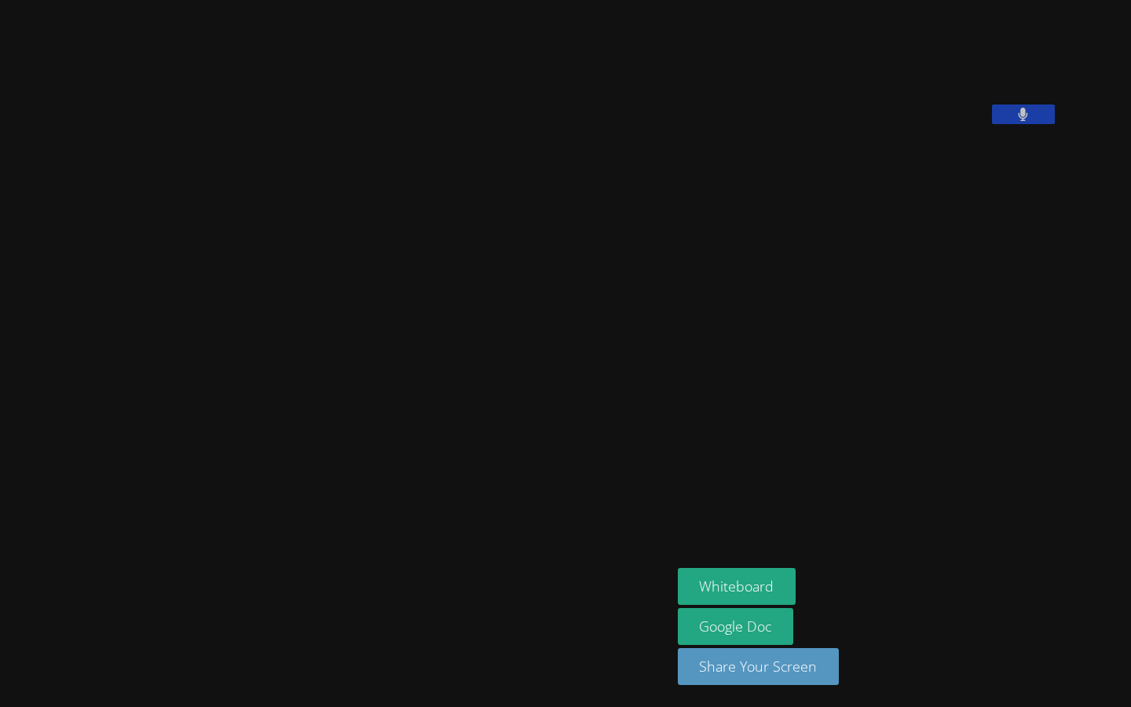
click at [901, 107] on video at bounding box center [796, 65] width 236 height 118
click at [1028, 121] on icon at bounding box center [1023, 114] width 9 height 13
